Goal: Use online tool/utility: Utilize a website feature to perform a specific function

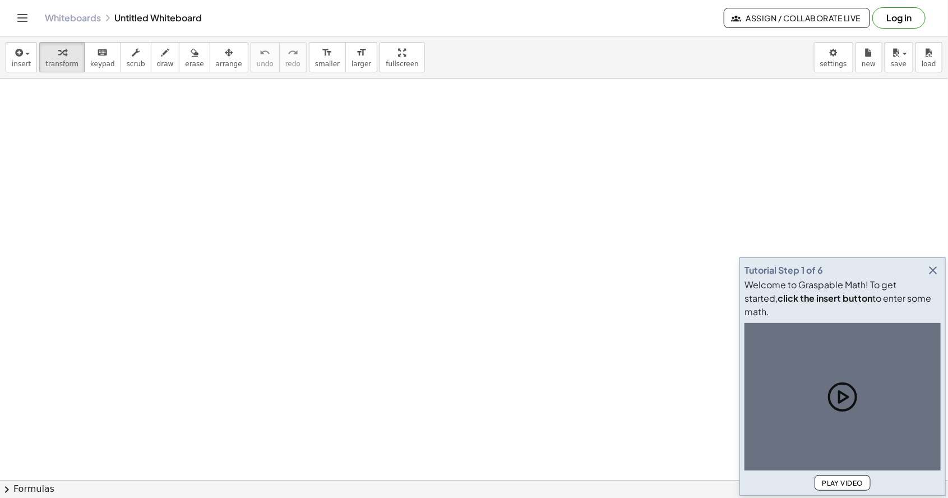
click at [19, 21] on icon "Toggle navigation" at bounding box center [22, 17] width 13 height 13
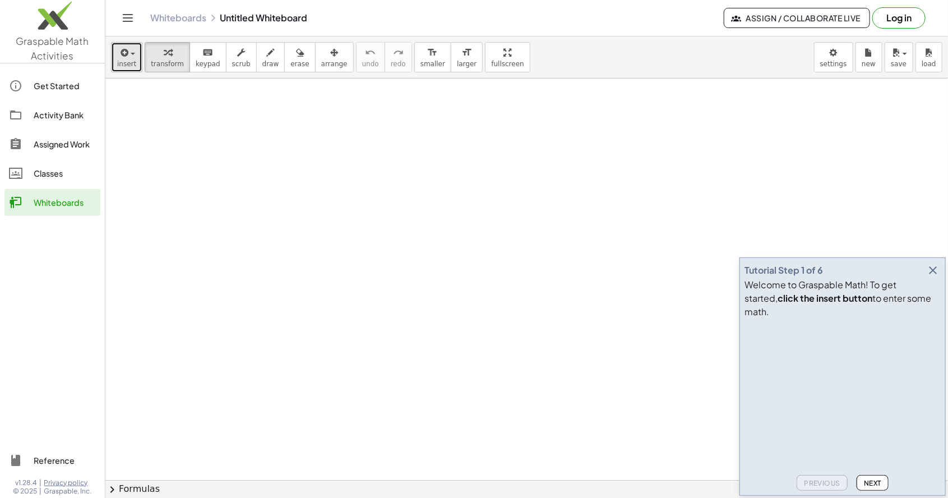
click at [118, 57] on icon "button" at bounding box center [123, 52] width 10 height 13
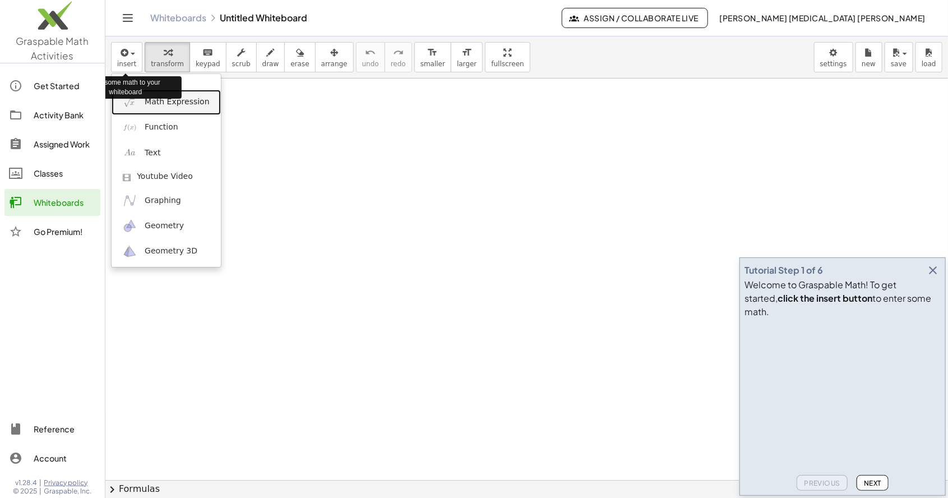
click at [189, 103] on span "Math Expression" at bounding box center [177, 101] width 64 height 11
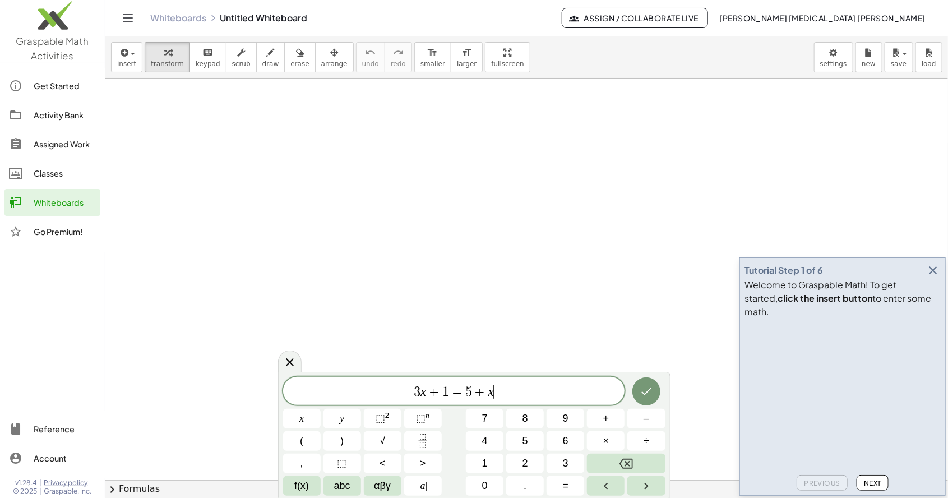
click at [523, 389] on span "3 x + 1 = 5 + x ​" at bounding box center [454, 392] width 342 height 16
click at [635, 465] on button "Backspace" at bounding box center [626, 464] width 78 height 20
click at [640, 464] on button "Backspace" at bounding box center [626, 464] width 78 height 20
click at [644, 463] on button "Backspace" at bounding box center [626, 464] width 78 height 20
click at [646, 462] on button "Backspace" at bounding box center [626, 464] width 78 height 20
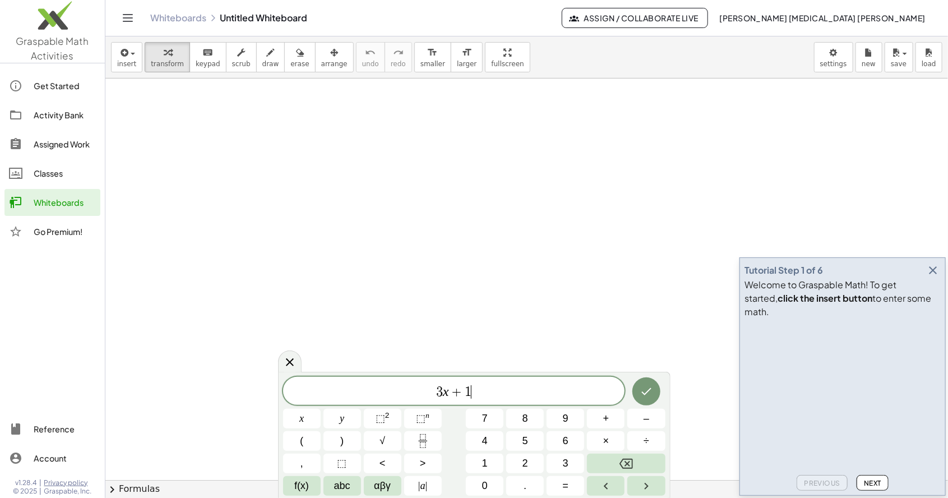
click at [643, 461] on button "Backspace" at bounding box center [626, 464] width 78 height 20
click at [646, 461] on button "Backspace" at bounding box center [626, 464] width 78 height 20
click at [646, 460] on button "Backspace" at bounding box center [626, 464] width 78 height 20
click at [644, 460] on button "Backspace" at bounding box center [626, 464] width 78 height 20
click at [300, 445] on span "(" at bounding box center [301, 440] width 3 height 15
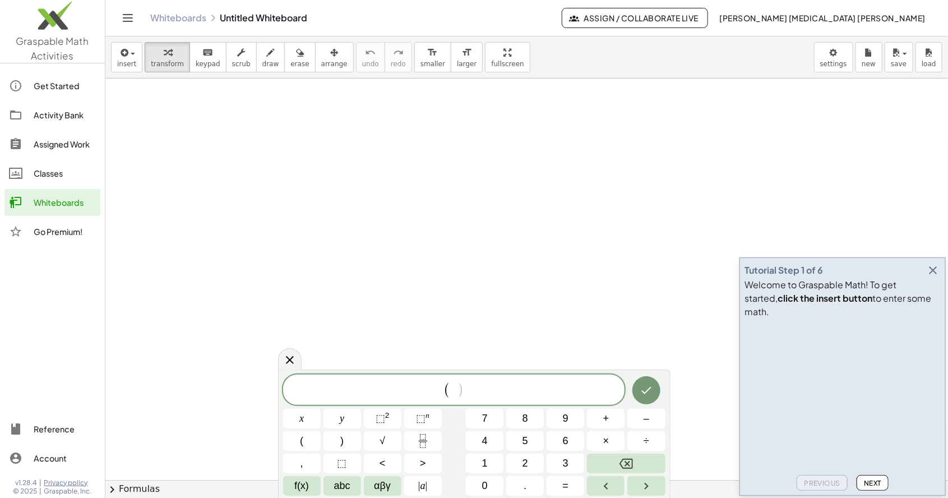
click at [303, 426] on span "x" at bounding box center [301, 418] width 4 height 15
click at [627, 467] on icon "Backspace" at bounding box center [626, 463] width 13 height 13
click at [306, 418] on button "x" at bounding box center [302, 419] width 38 height 20
click at [341, 441] on span ")" at bounding box center [341, 440] width 3 height 15
click at [385, 413] on sup "2" at bounding box center [387, 415] width 4 height 8
